Goal: Information Seeking & Learning: Learn about a topic

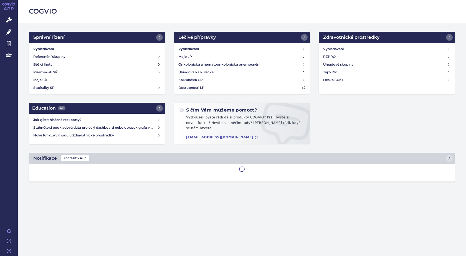
click at [12, 31] on link "Léčivé přípravky" at bounding box center [9, 32] width 18 height 12
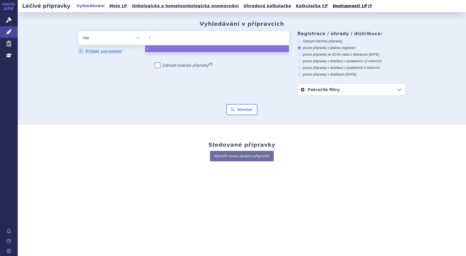
type input "im"
type input "imb"
type input "imbr"
type input "imbru"
type input "imbruv"
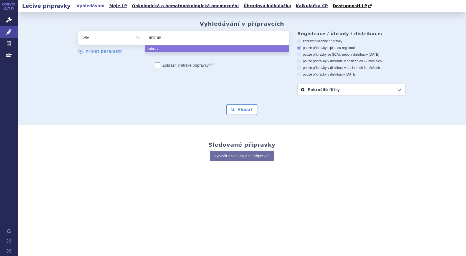
type input "imbruvi"
select select "imbruvi"
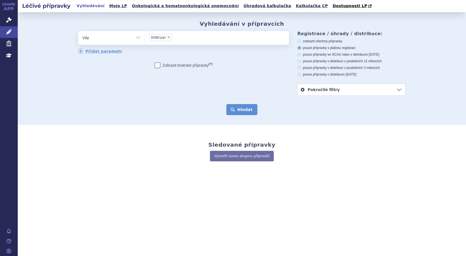
click at [240, 111] on button "Hledat" at bounding box center [241, 109] width 31 height 11
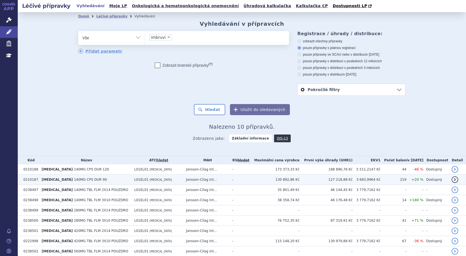
click at [54, 181] on span "[MEDICAL_DATA]" at bounding box center [57, 180] width 31 height 4
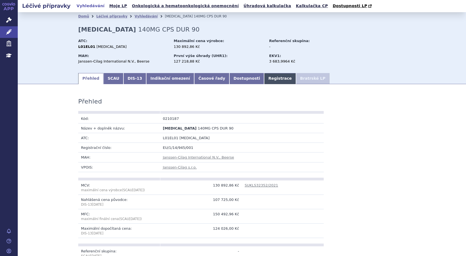
click at [264, 77] on link "Registrace" at bounding box center [280, 78] width 32 height 11
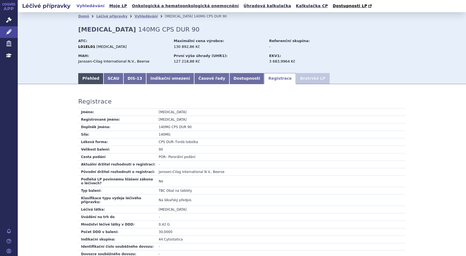
click at [89, 79] on link "Přehled" at bounding box center [90, 78] width 25 height 11
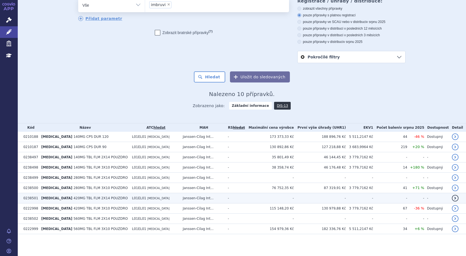
scroll to position [34, 0]
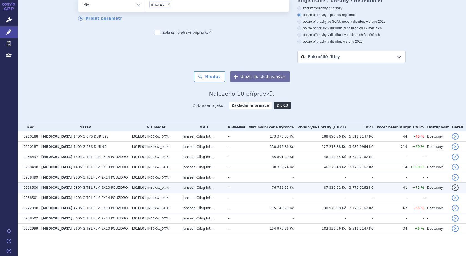
click at [77, 188] on span "280MG TBL FLM 3X10 POUZDRO" at bounding box center [100, 188] width 54 height 4
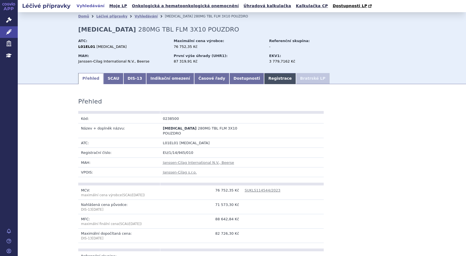
click at [264, 80] on link "Registrace" at bounding box center [280, 78] width 32 height 11
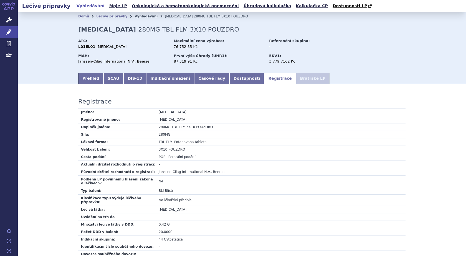
drag, startPoint x: 135, startPoint y: 17, endPoint x: 139, endPoint y: 20, distance: 4.8
click at [135, 18] on link "Vyhledávání" at bounding box center [145, 16] width 23 height 4
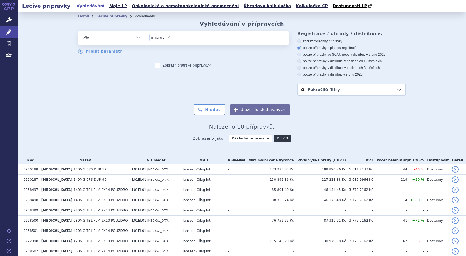
drag, startPoint x: 0, startPoint y: 0, endPoint x: 160, endPoint y: 38, distance: 164.4
click at [167, 38] on span "×" at bounding box center [168, 36] width 3 height 3
click at [145, 38] on select "imbruvi" at bounding box center [145, 38] width 0 height 14
select select
type input "da"
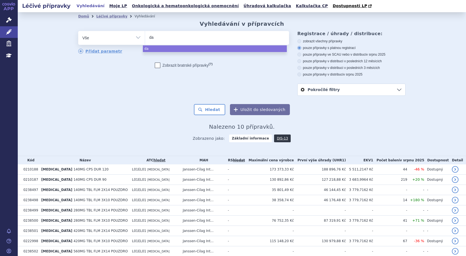
type input "dar"
type input "darz"
type input "darza"
type input "darzaů"
type input "darza"
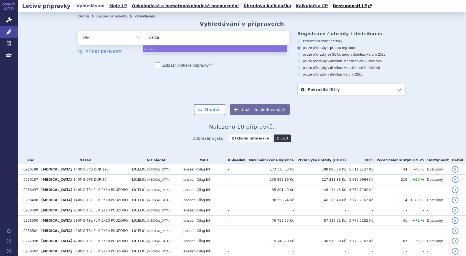
type input "darzal"
select select "darzal"
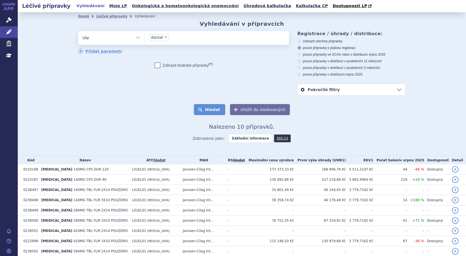
click at [203, 111] on button "Hledat" at bounding box center [209, 109] width 31 height 11
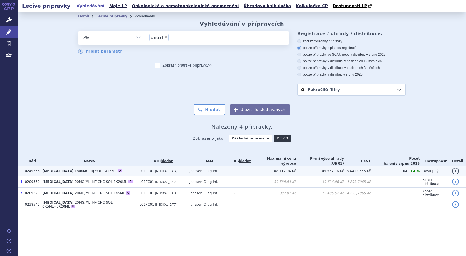
click at [75, 170] on span "1800MG INJ SOL 1X15ML" at bounding box center [96, 171] width 42 height 4
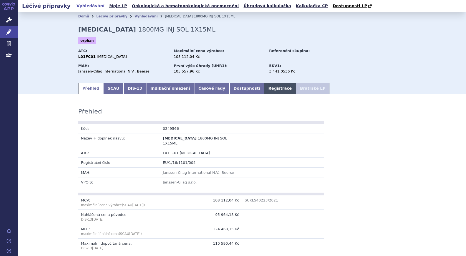
click at [264, 89] on link "Registrace" at bounding box center [280, 88] width 32 height 11
